Goal: Check status: Check status

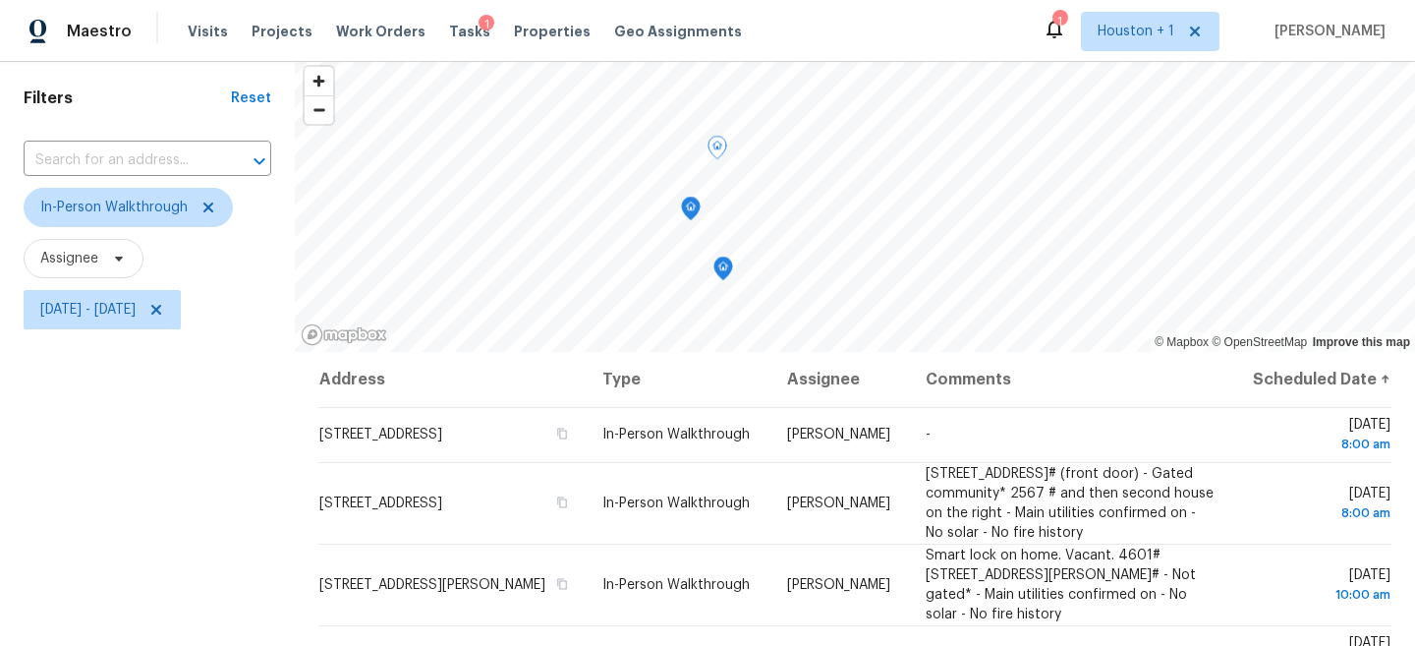
scroll to position [145, 0]
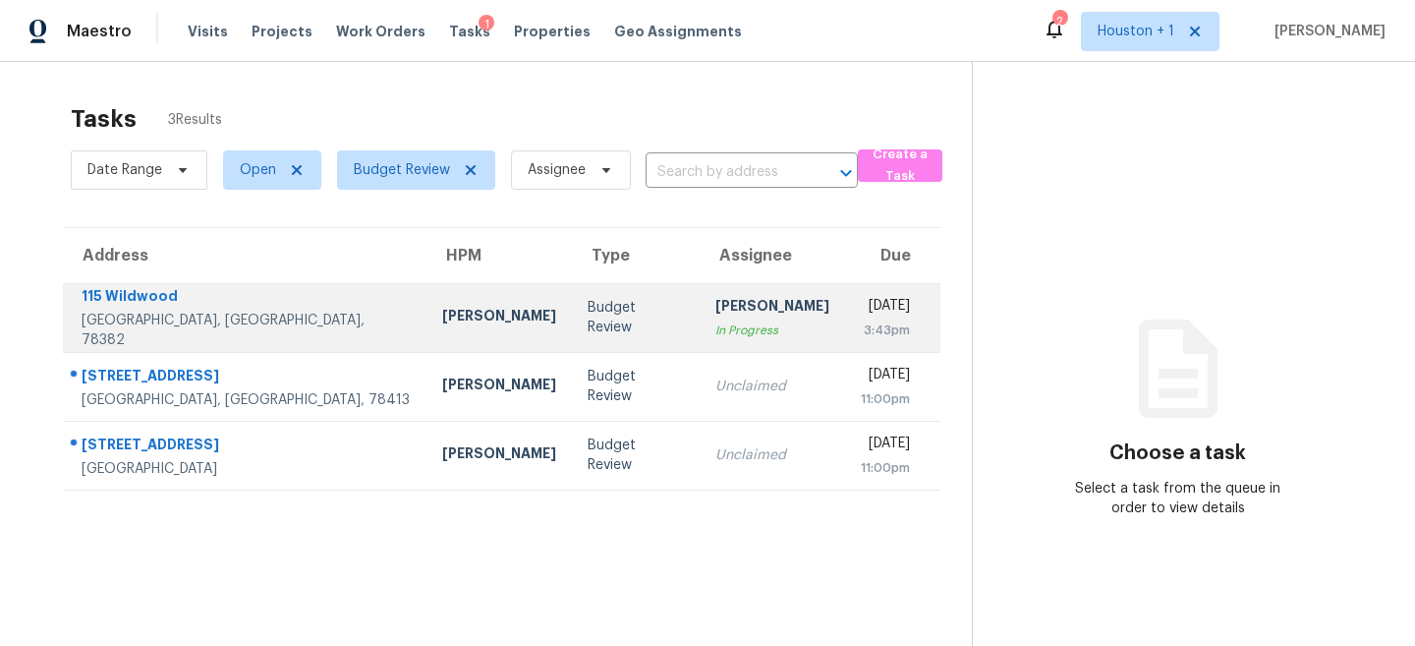
click at [442, 323] on div "[PERSON_NAME]" at bounding box center [499, 318] width 114 height 25
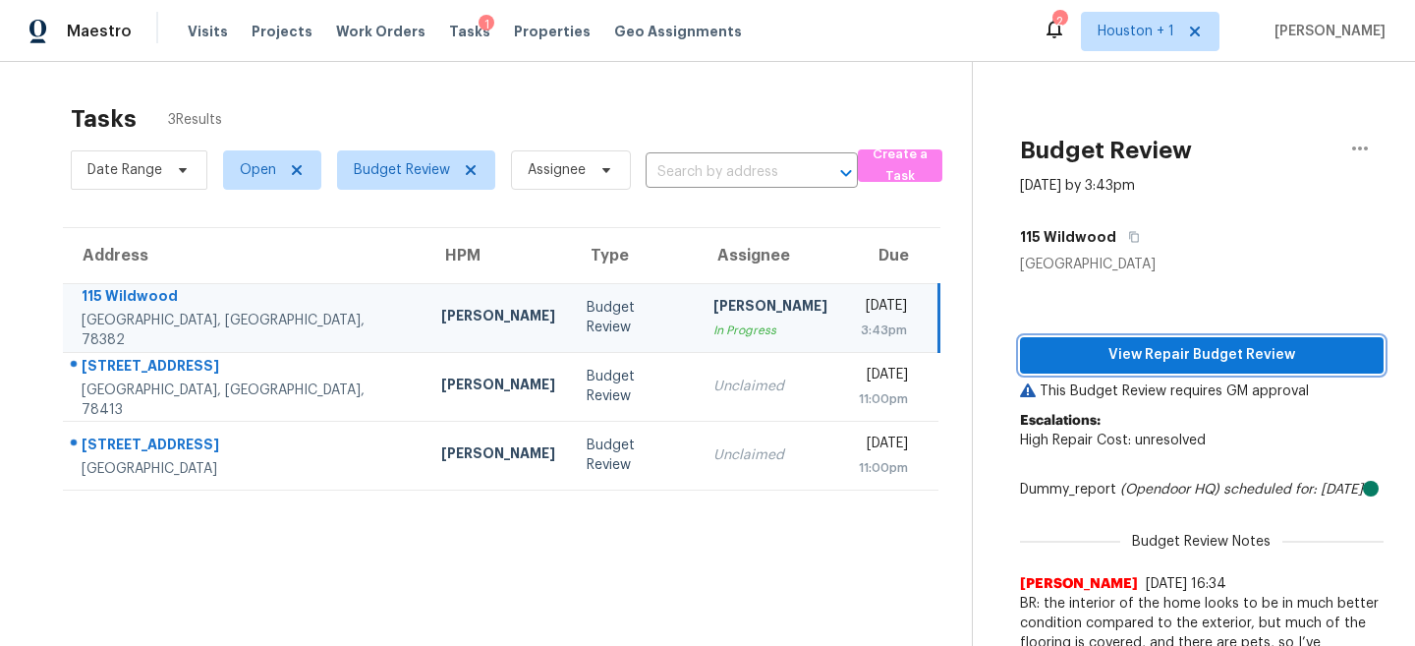
click at [1114, 368] on button "View Repair Budget Review" at bounding box center [1202, 355] width 364 height 36
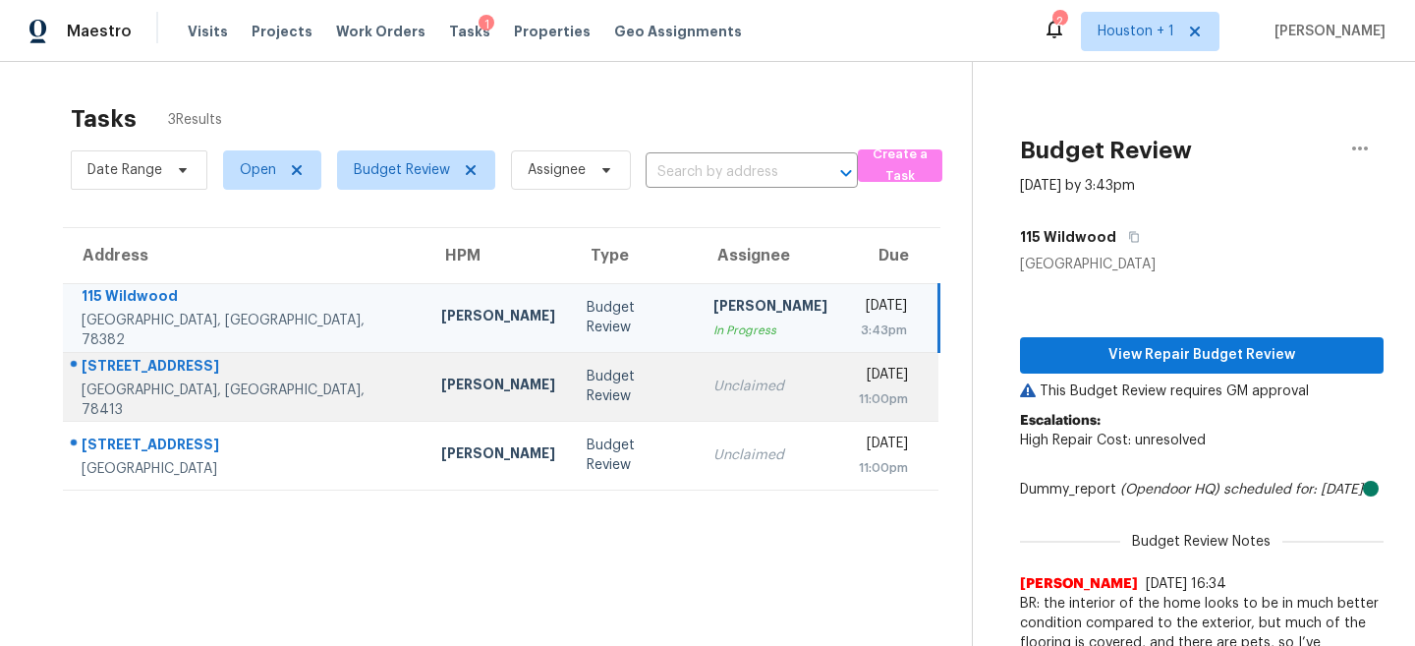
click at [596, 393] on td "Budget Review" at bounding box center [634, 386] width 127 height 69
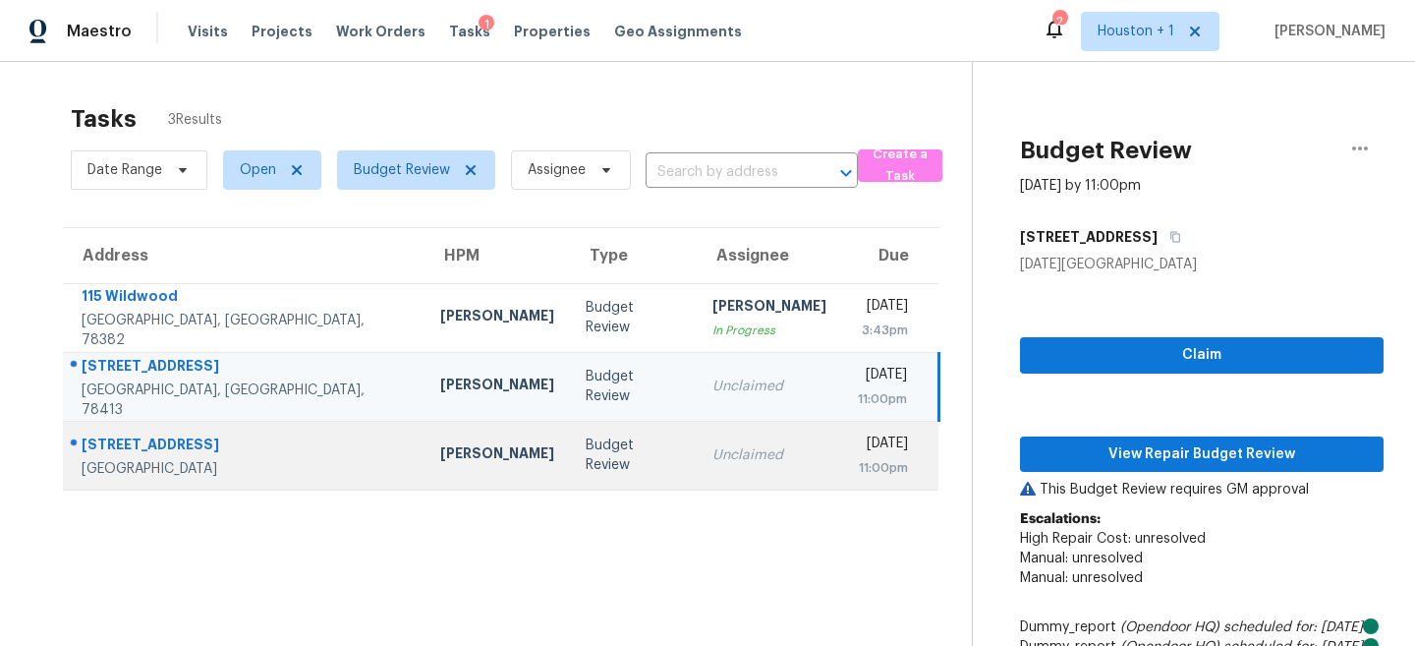
click at [718, 433] on td "Unclaimed" at bounding box center [769, 455] width 145 height 69
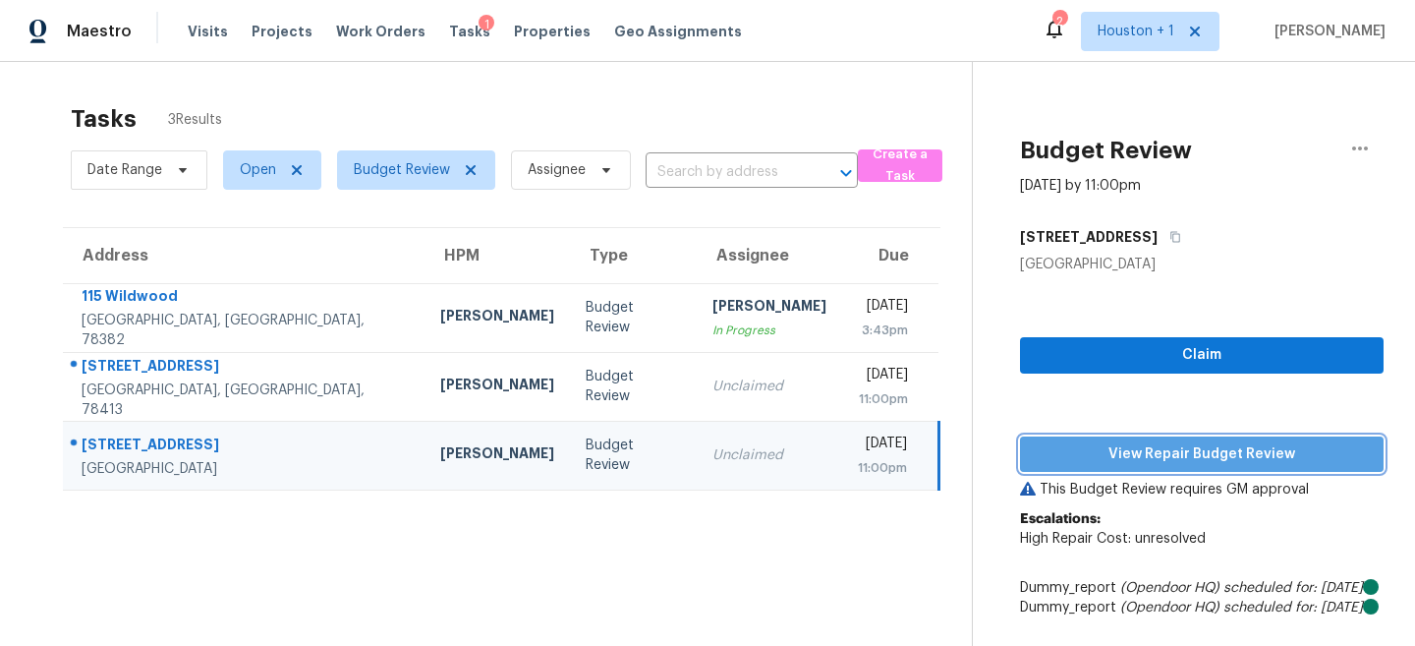
click at [1155, 452] on span "View Repair Budget Review" at bounding box center [1202, 454] width 332 height 25
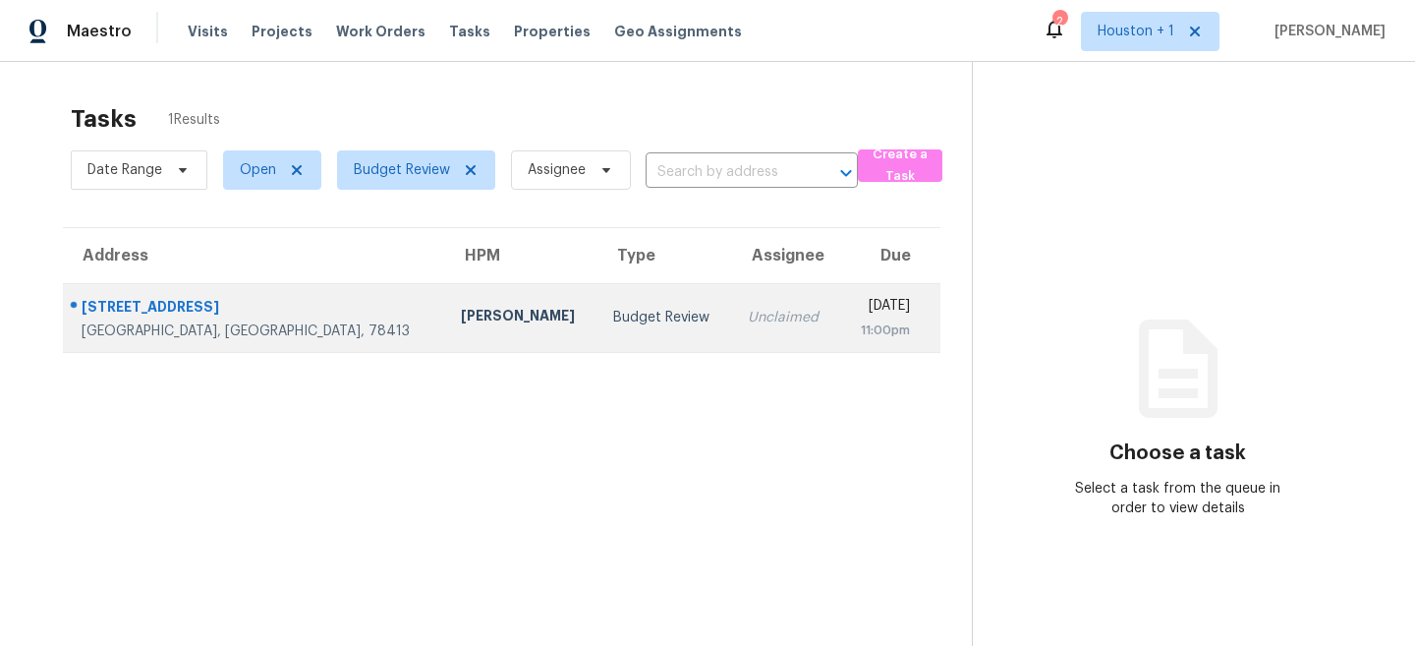
click at [597, 304] on td "Budget Review" at bounding box center [664, 317] width 135 height 69
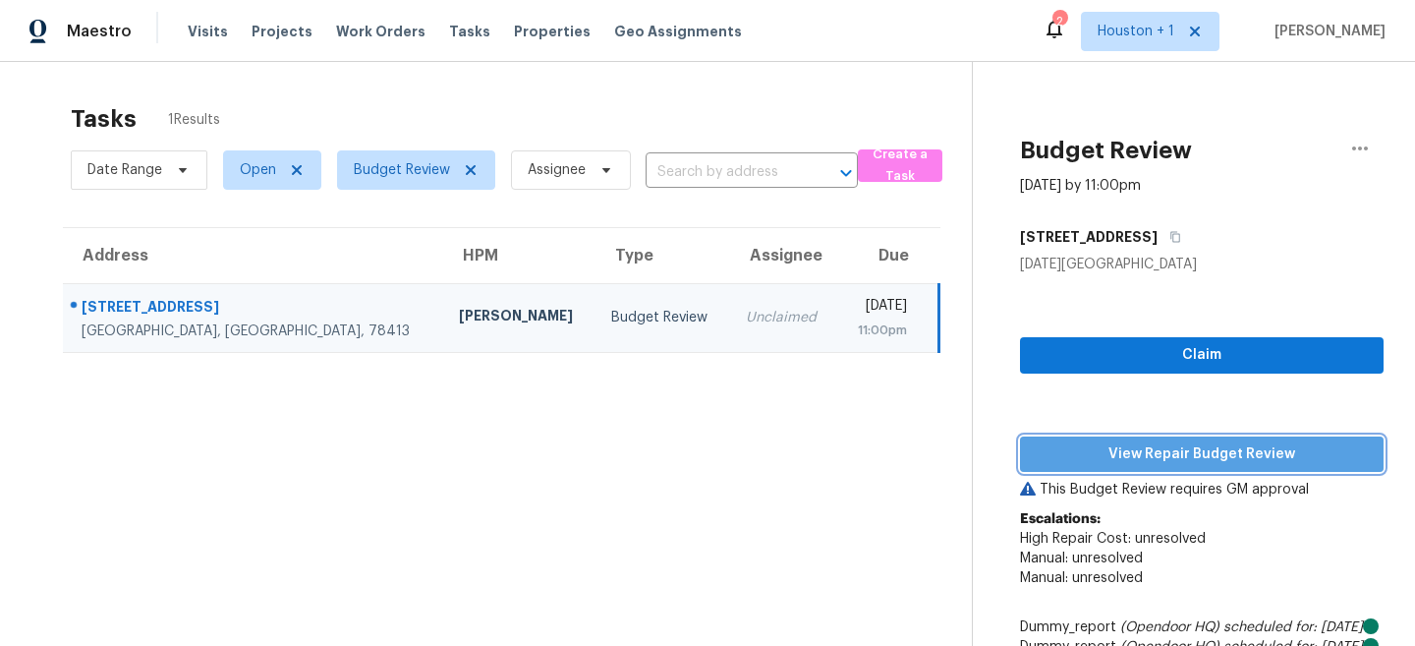
click at [1240, 458] on span "View Repair Budget Review" at bounding box center [1202, 454] width 332 height 25
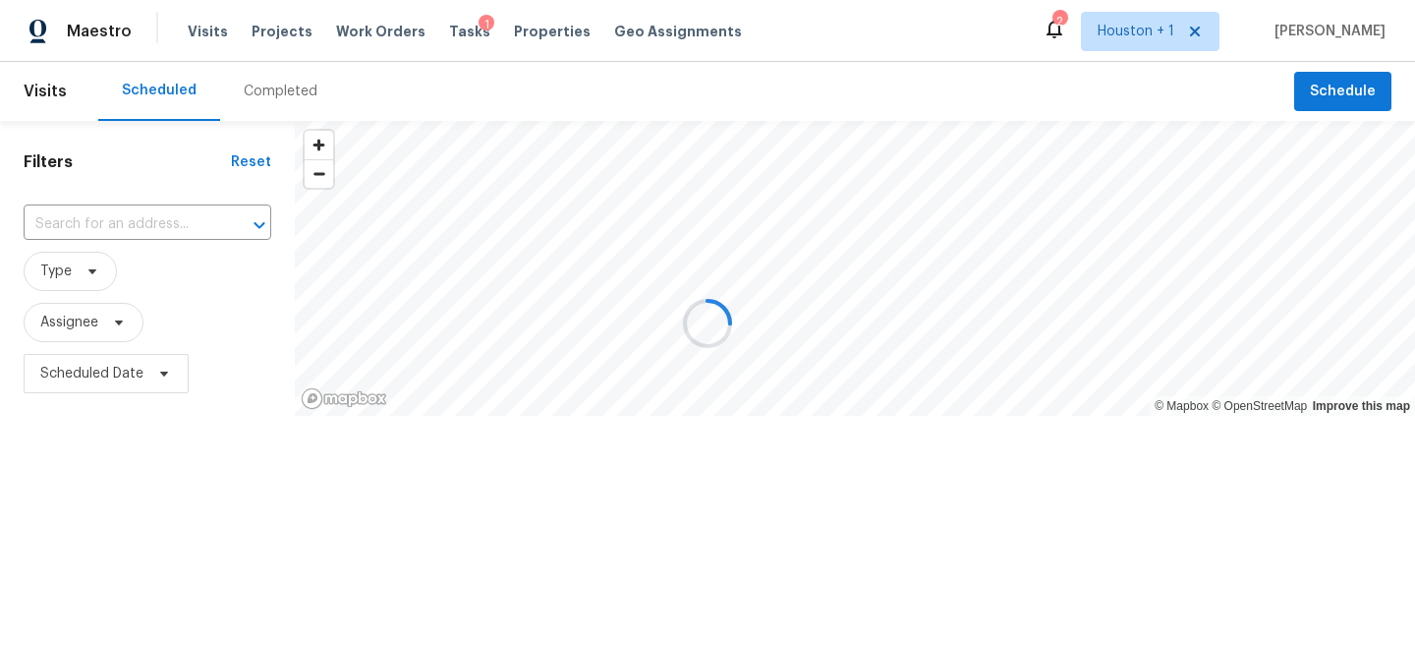
click at [258, 96] on div at bounding box center [707, 323] width 1415 height 646
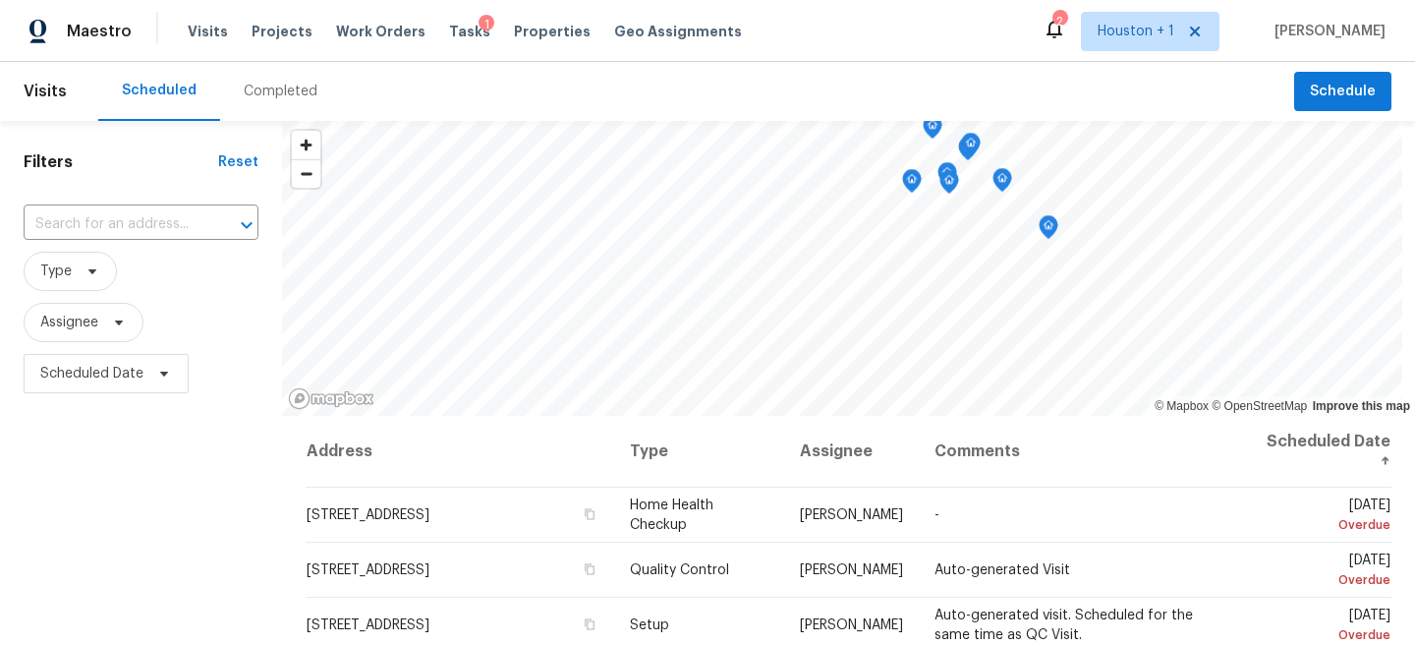
click at [266, 93] on div "Completed" at bounding box center [281, 92] width 74 height 20
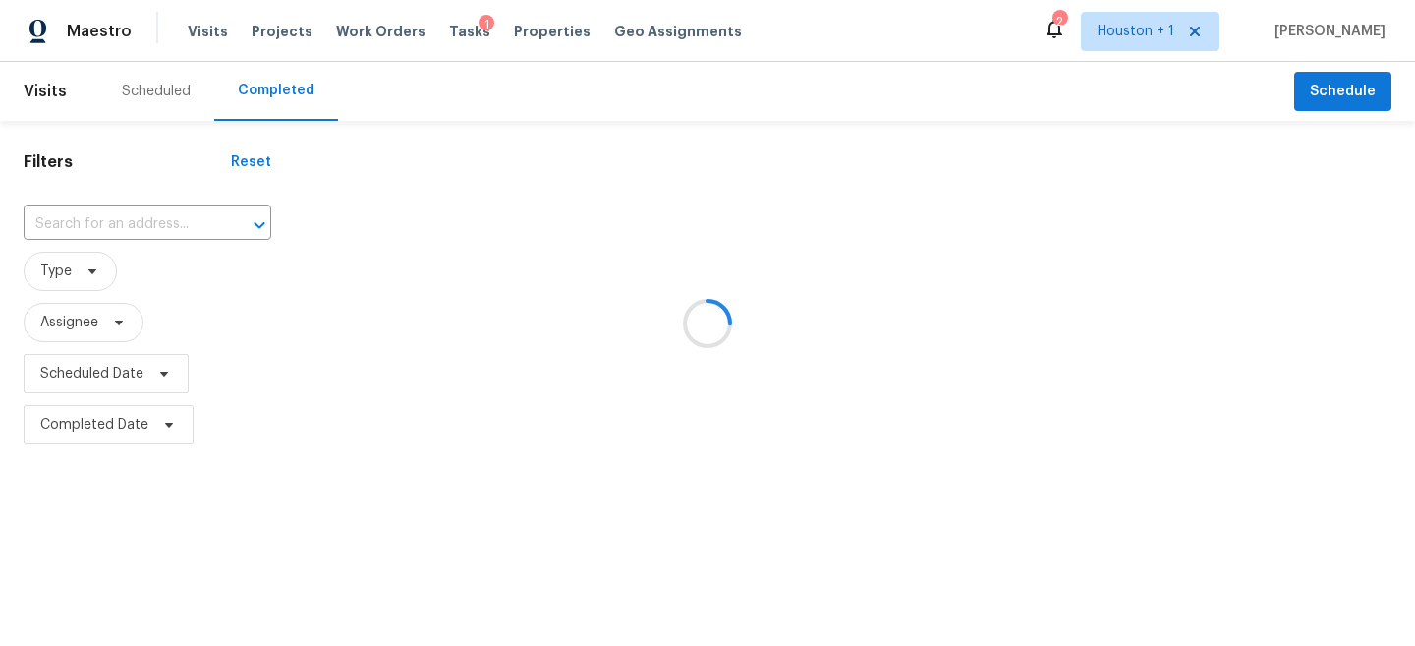
click at [113, 239] on div at bounding box center [707, 323] width 1415 height 646
click at [71, 230] on div at bounding box center [707, 323] width 1415 height 646
click at [35, 235] on div at bounding box center [707, 323] width 1415 height 646
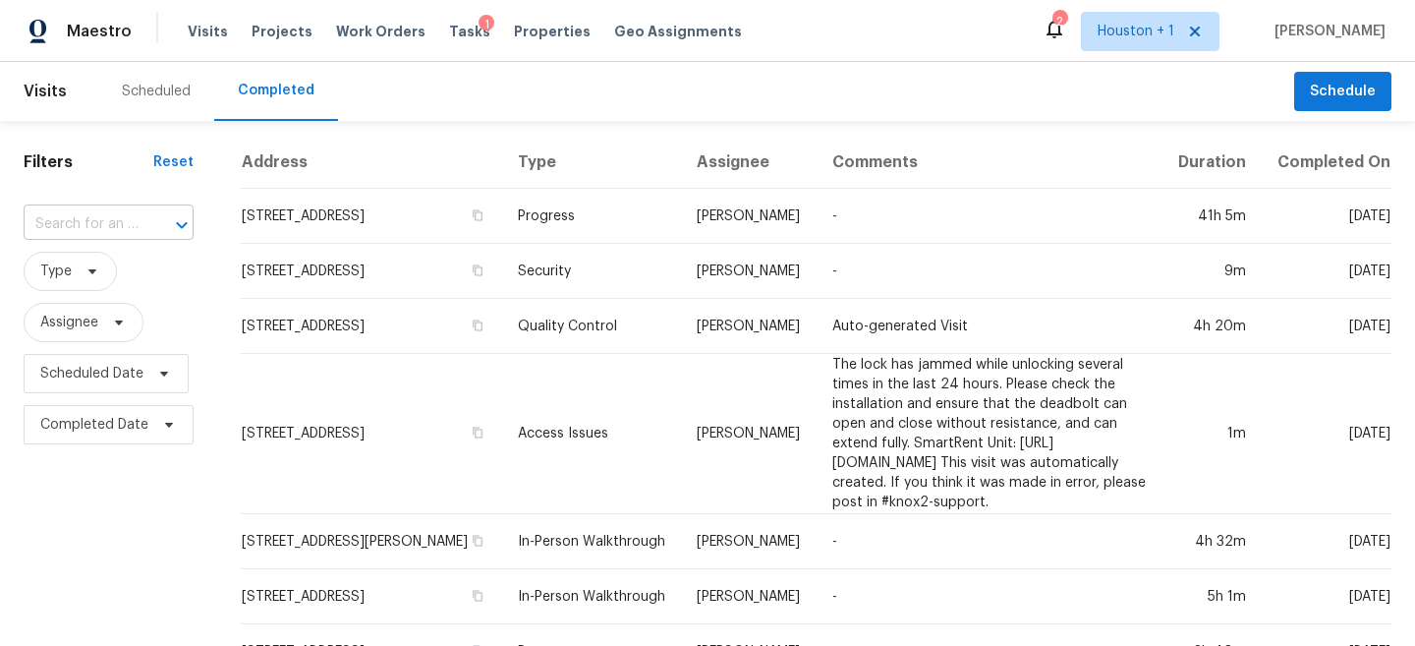
click at [71, 228] on input "text" at bounding box center [81, 224] width 115 height 30
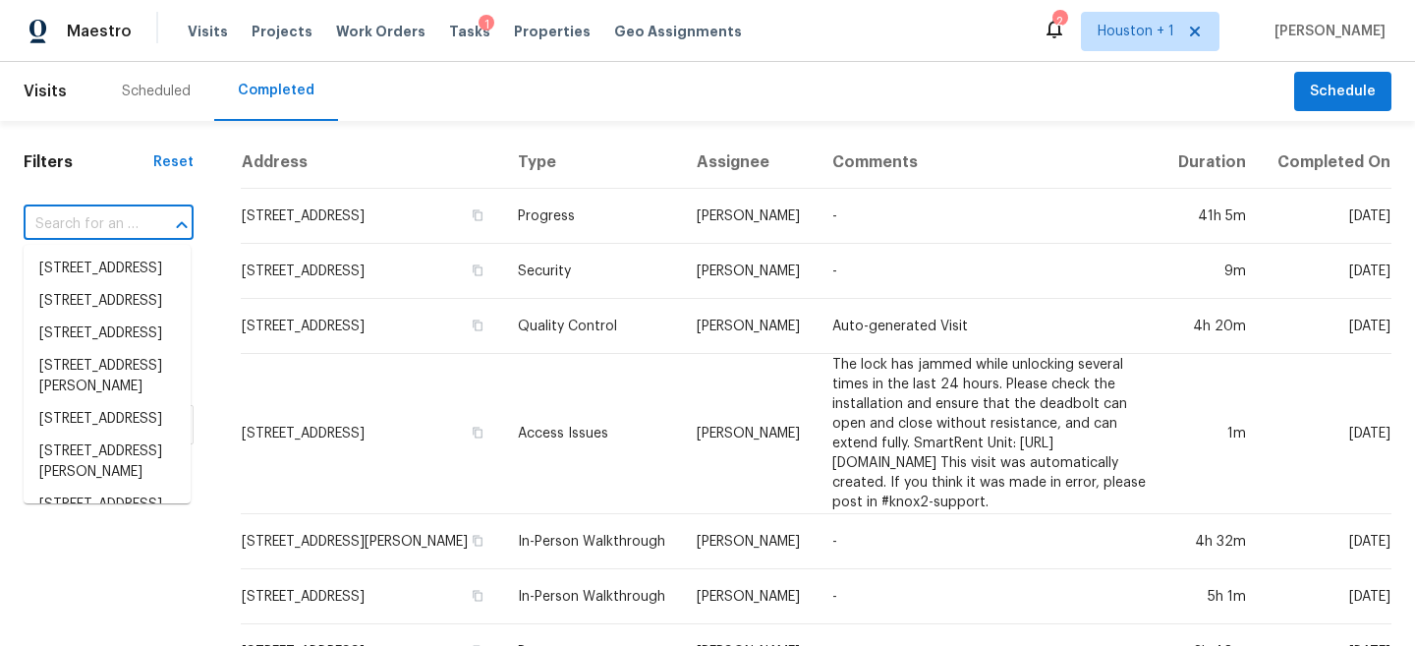
paste input "5009 Crestwick Dr, Corpus Christi, TX 78413"
type input "5009 Crestwick Dr, Corpus Christi, TX 78413"
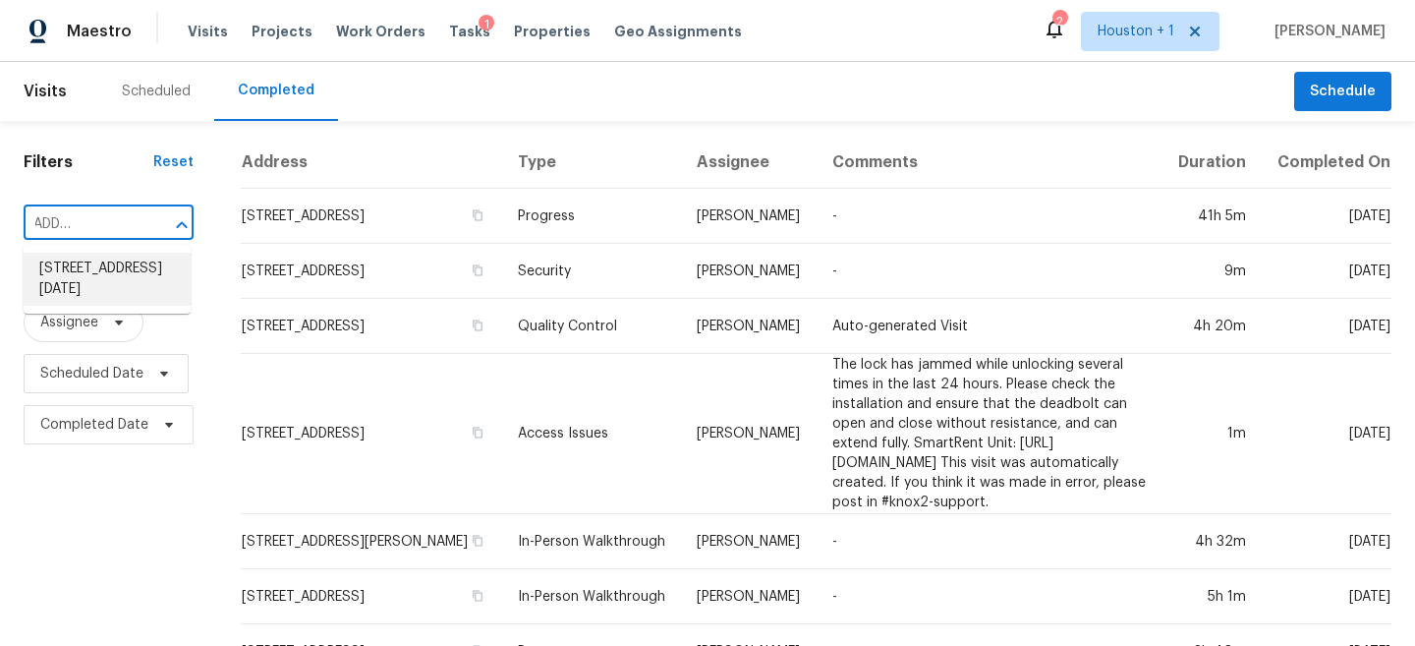
click at [92, 280] on li "5009 Crestwick Dr, Corpus Christi, TX 78413" at bounding box center [107, 279] width 167 height 53
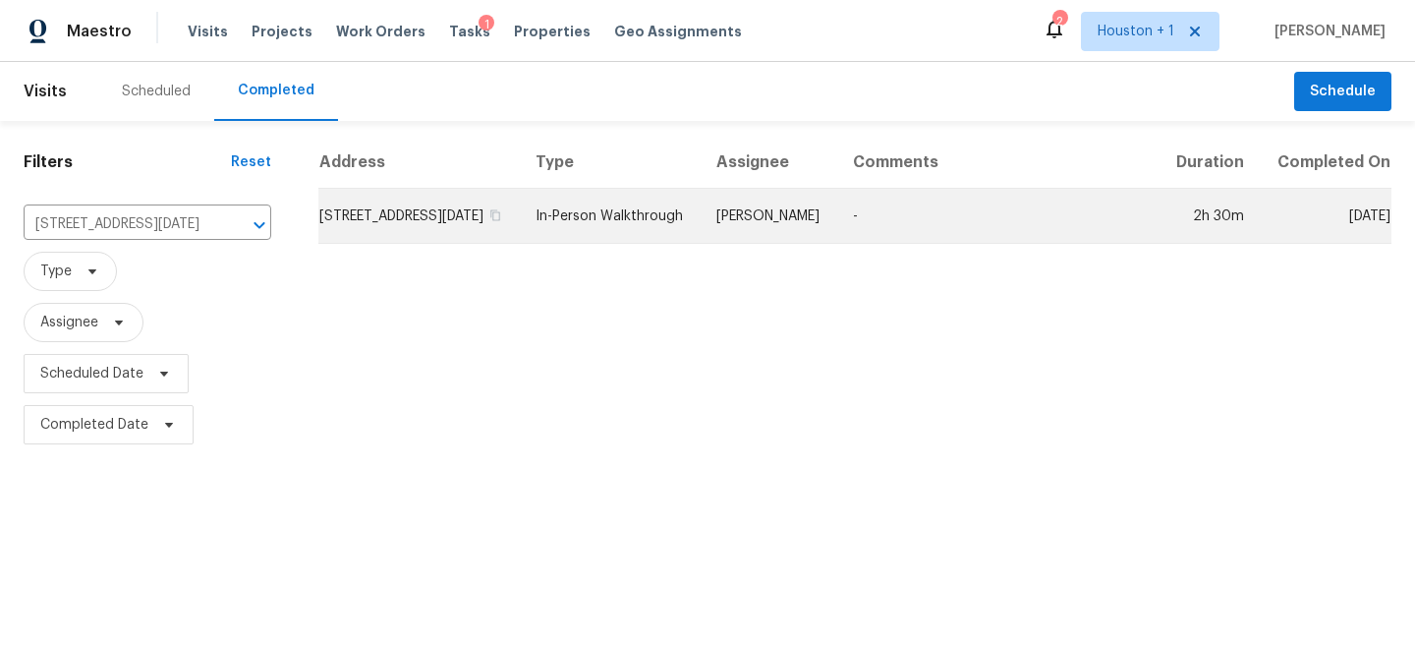
click at [800, 240] on td "[PERSON_NAME]" at bounding box center [769, 216] width 137 height 55
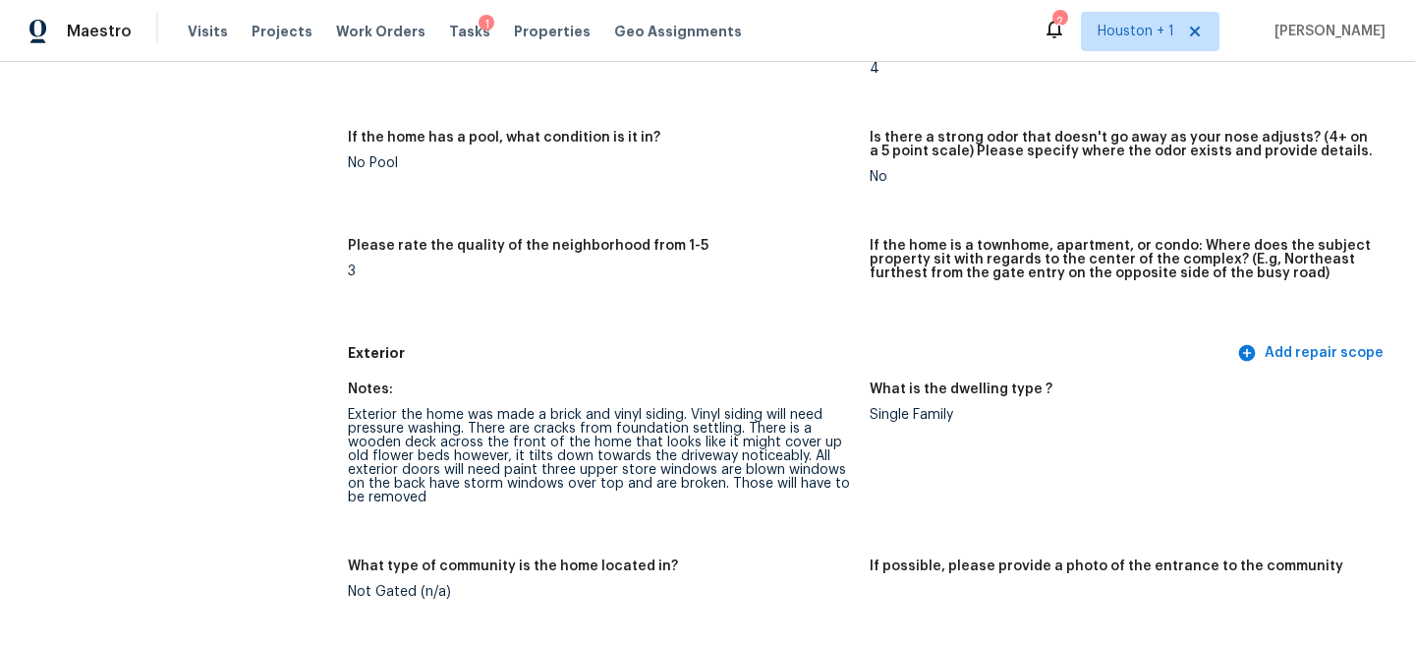
scroll to position [524, 0]
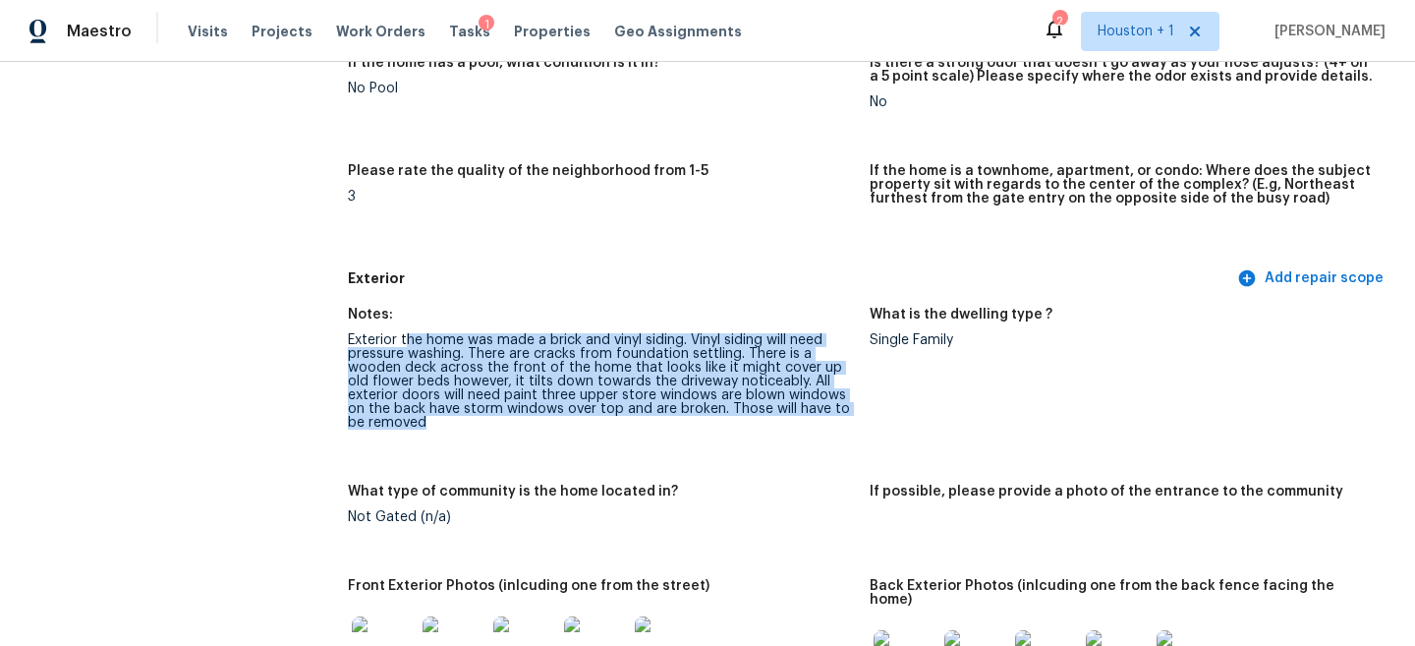
drag, startPoint x: 408, startPoint y: 333, endPoint x: 447, endPoint y: 423, distance: 97.7
click at [447, 423] on div "Exterior the home was made a brick and vinyl siding. Vinyl siding will need pre…" at bounding box center [601, 381] width 506 height 96
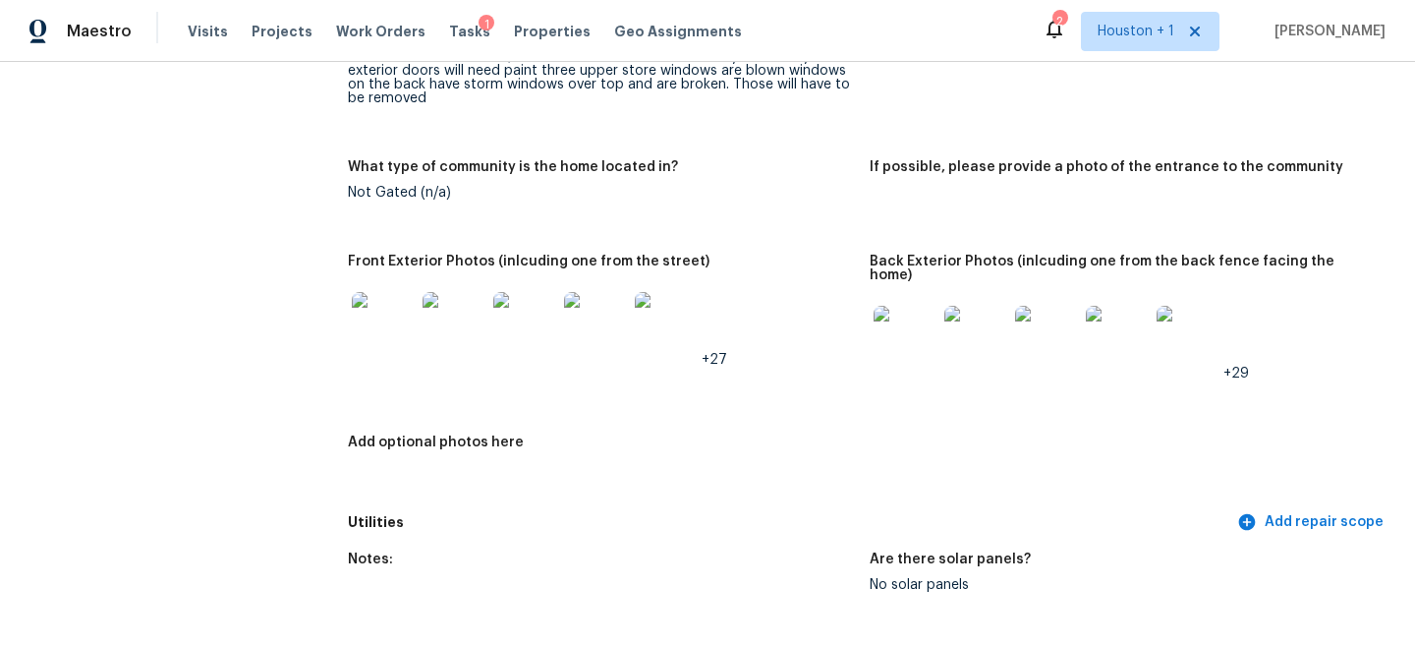
scroll to position [851, 0]
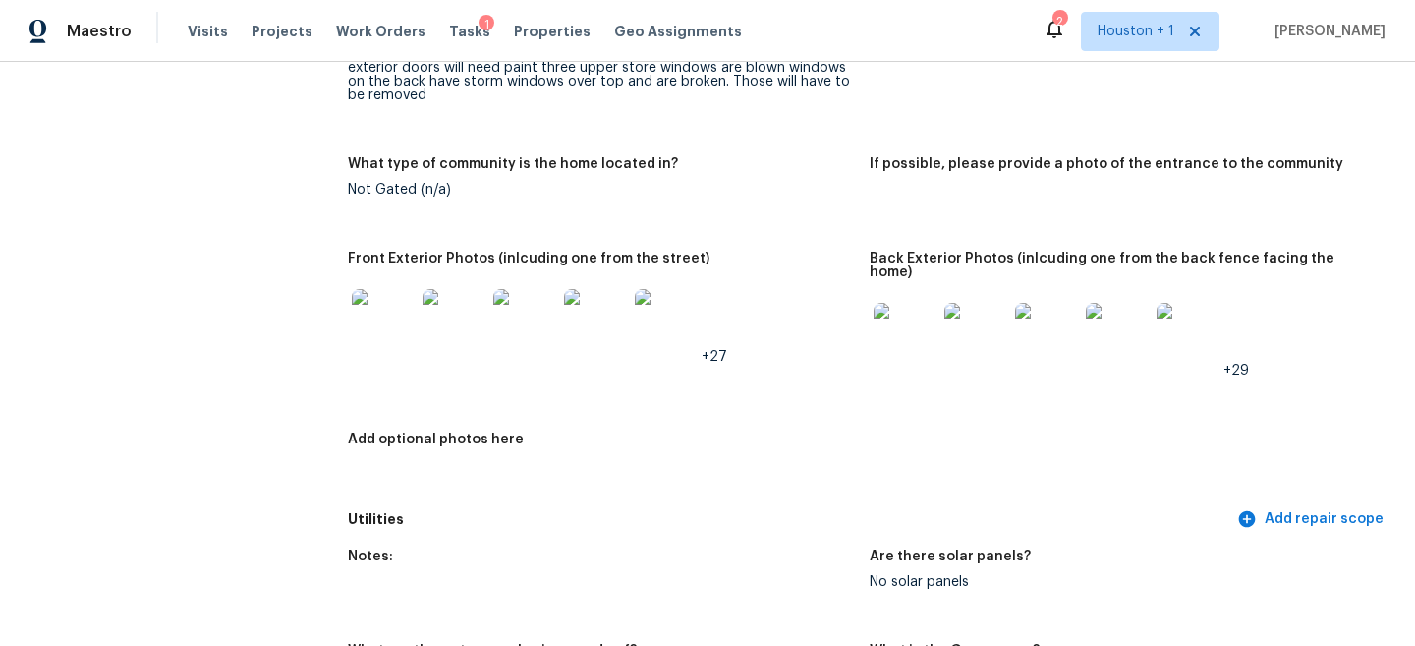
click at [380, 330] on img at bounding box center [383, 320] width 63 height 63
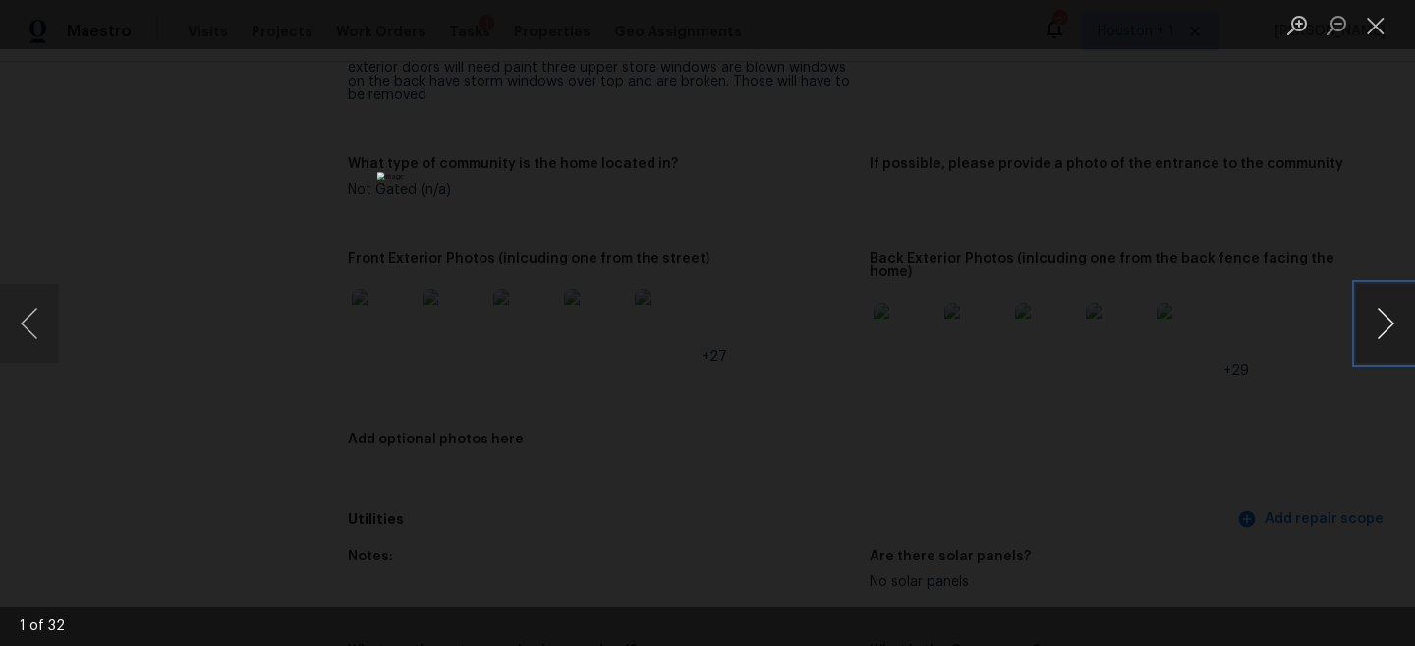
click at [1395, 290] on button "Next image" at bounding box center [1385, 323] width 59 height 79
click at [1278, 202] on div "Lightbox" at bounding box center [707, 323] width 1415 height 646
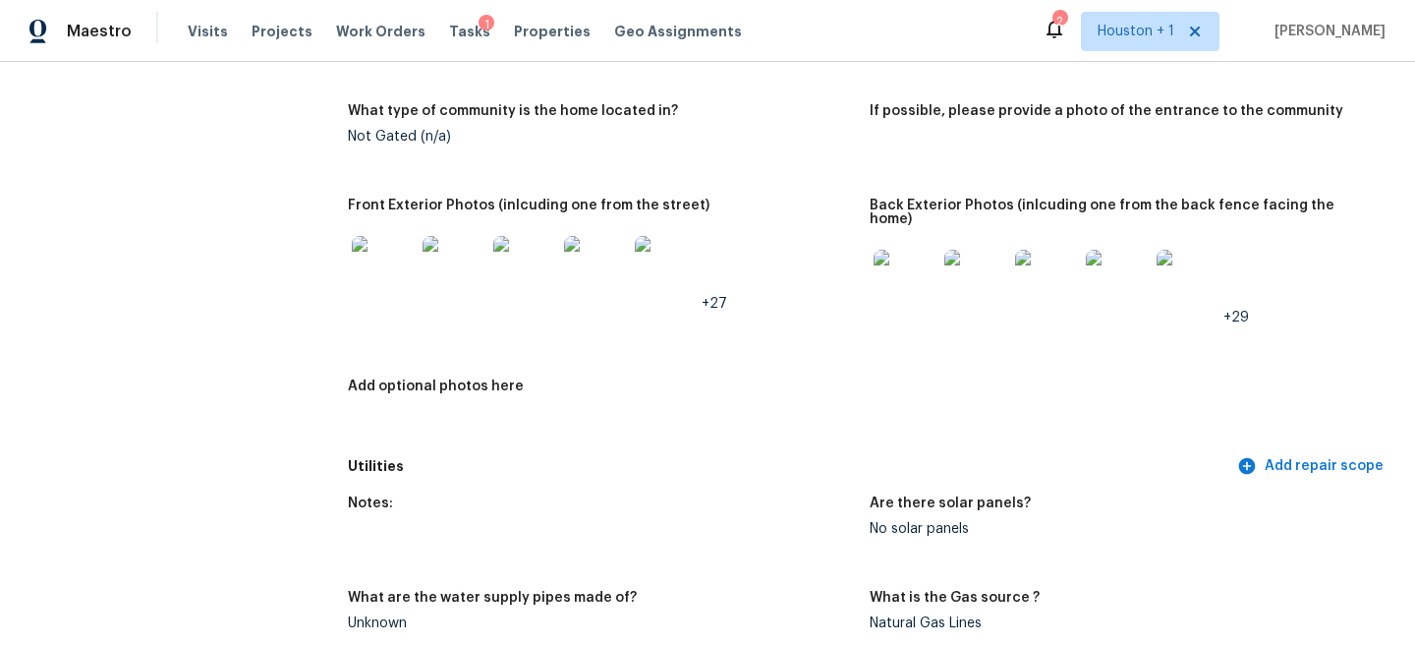
scroll to position [919, 0]
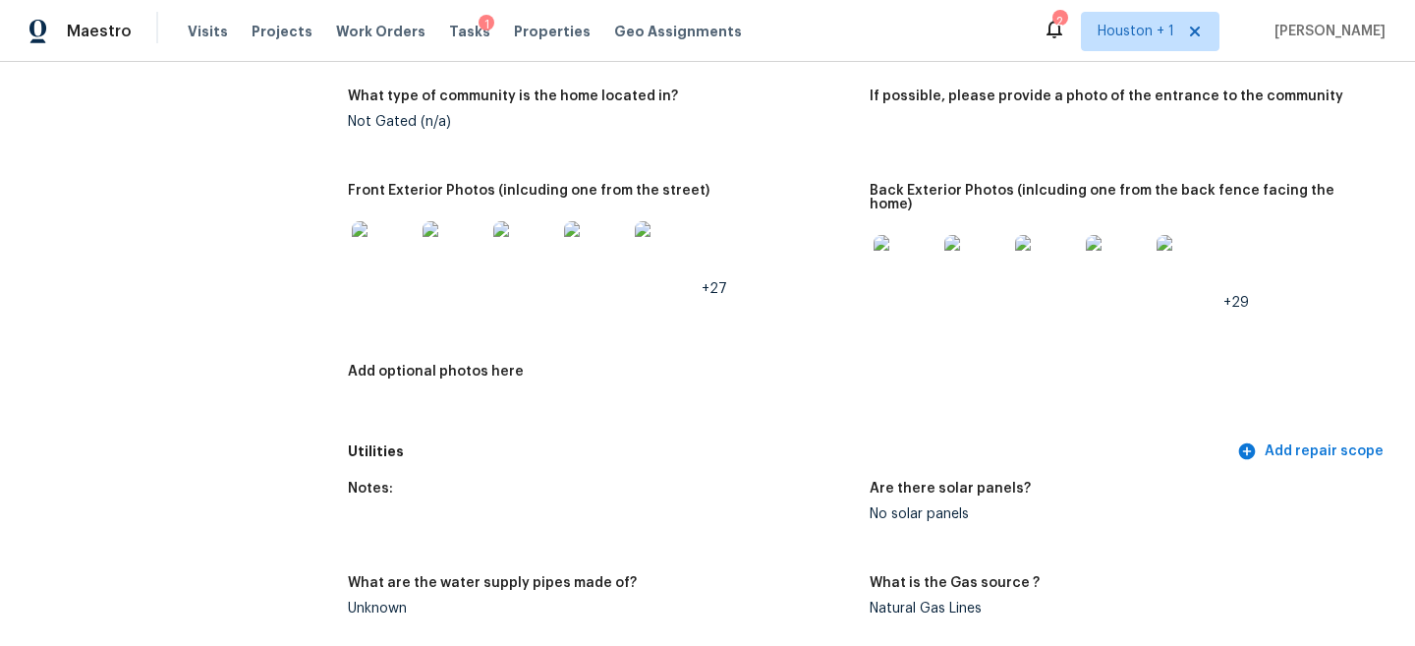
click at [602, 264] on img at bounding box center [595, 252] width 63 height 63
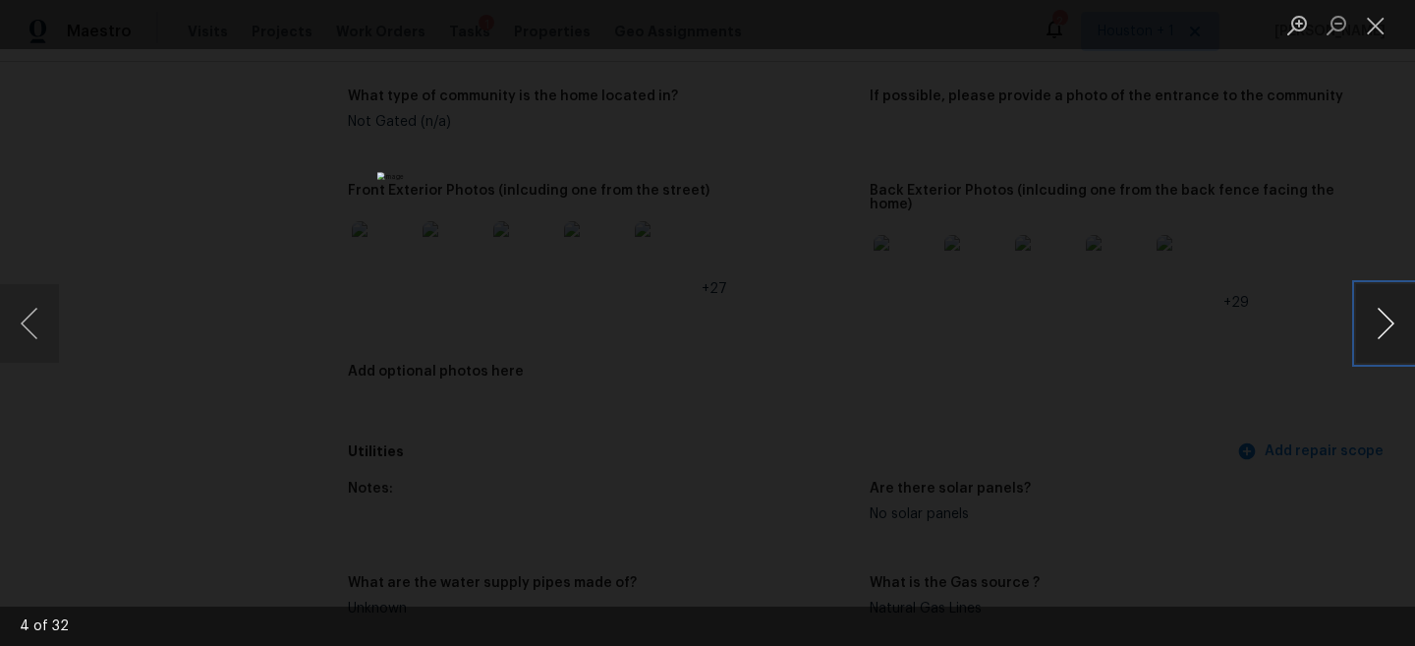
click at [1391, 333] on button "Next image" at bounding box center [1385, 323] width 59 height 79
click at [1390, 329] on button "Next image" at bounding box center [1385, 323] width 59 height 79
click at [1389, 329] on button "Next image" at bounding box center [1385, 323] width 59 height 79
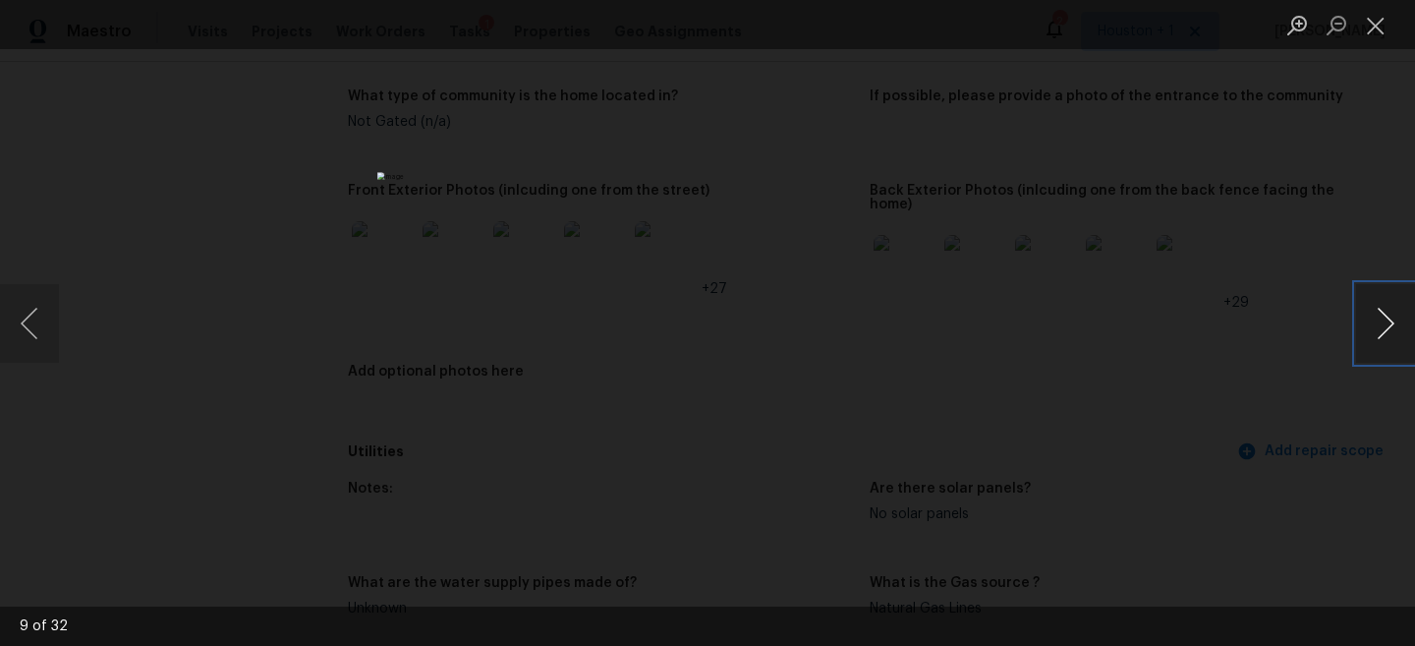
click at [1389, 329] on button "Next image" at bounding box center [1385, 323] width 59 height 79
click at [1197, 191] on div "Lightbox" at bounding box center [707, 323] width 1415 height 646
